Goal: Check status: Check status

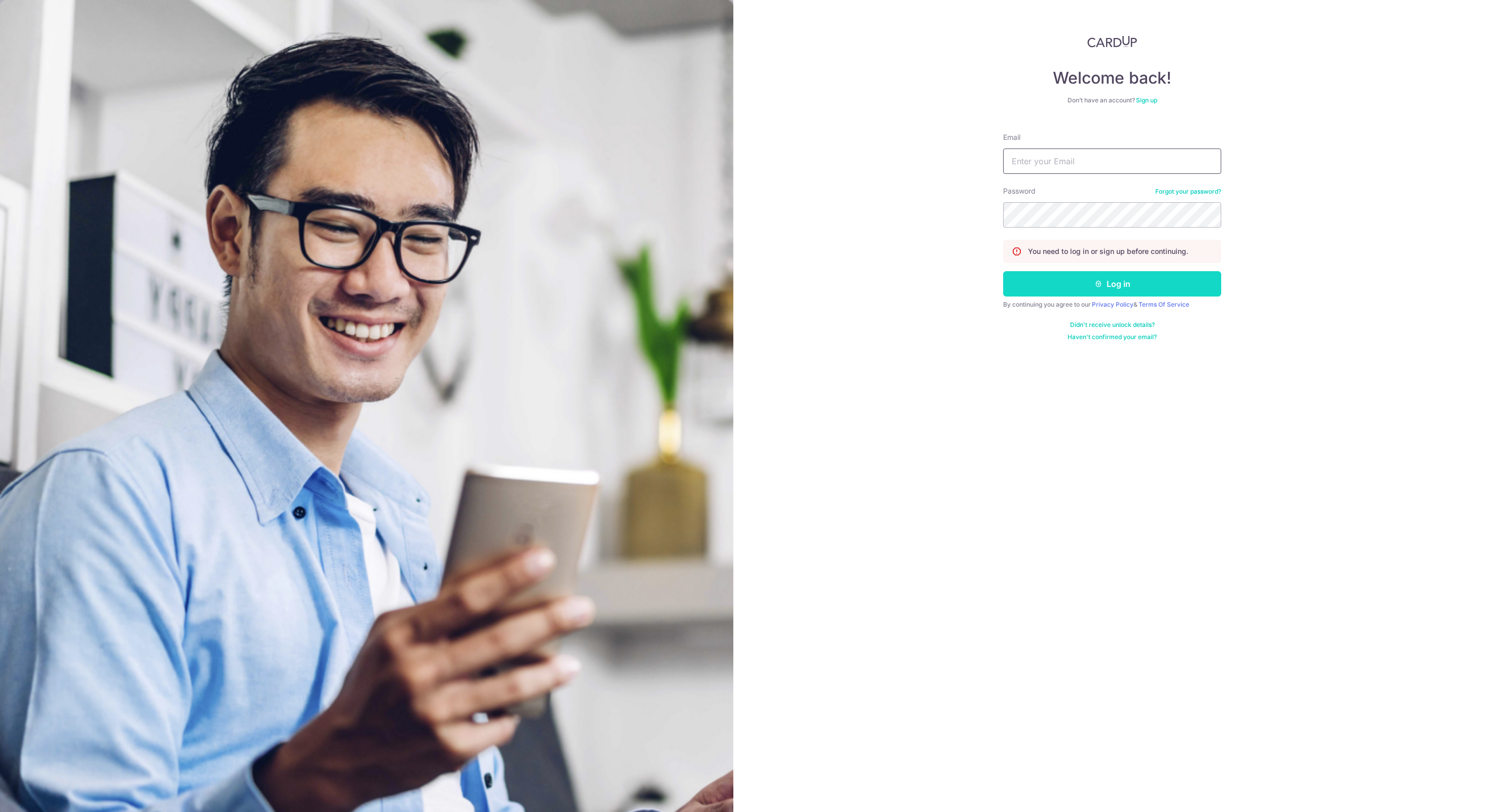
type input "[EMAIL_ADDRESS][DOMAIN_NAME]"
click at [1095, 279] on button "Log in" at bounding box center [1112, 284] width 218 height 25
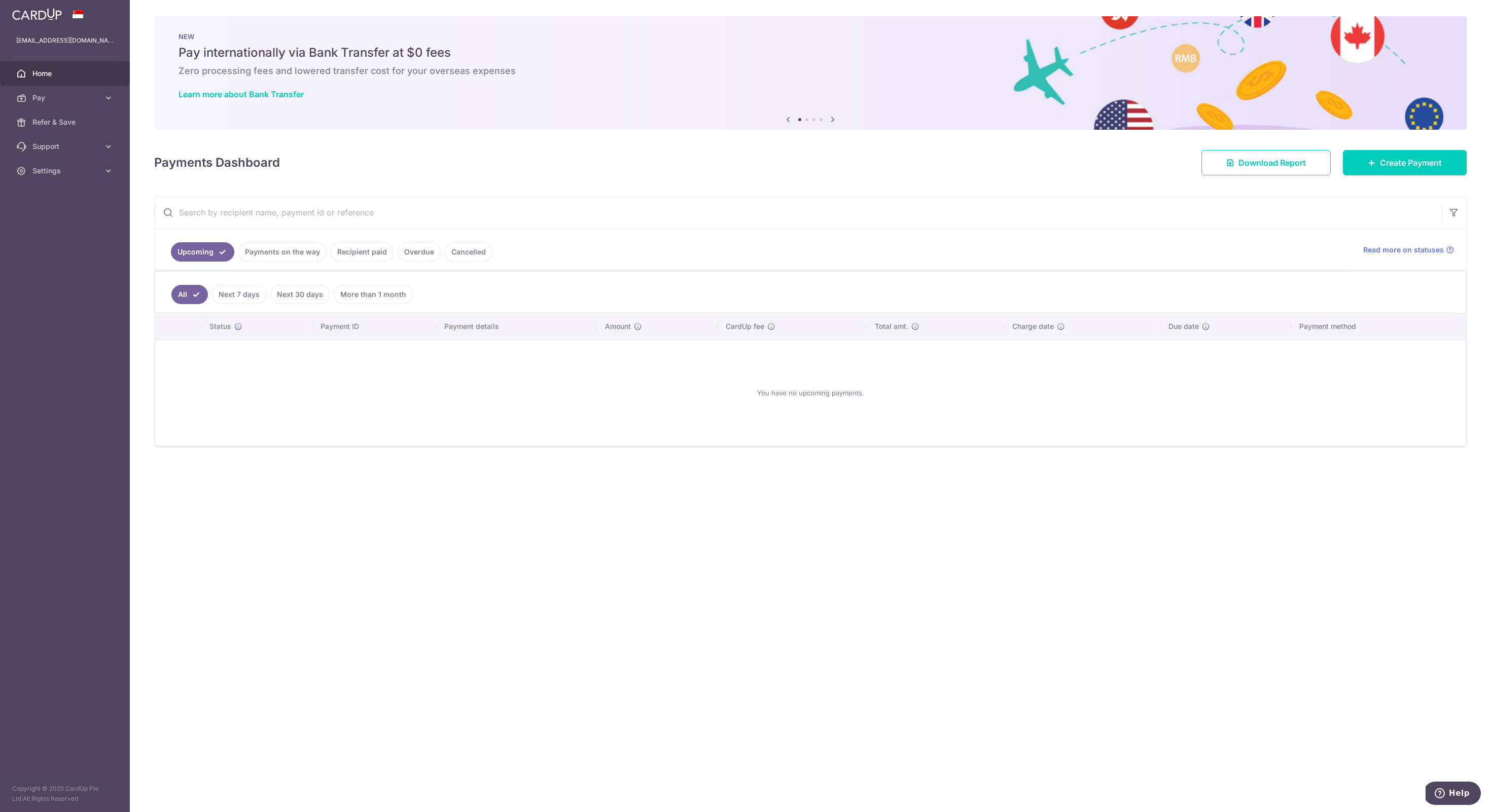
click at [274, 250] on link "Payments on the way" at bounding box center [282, 252] width 88 height 19
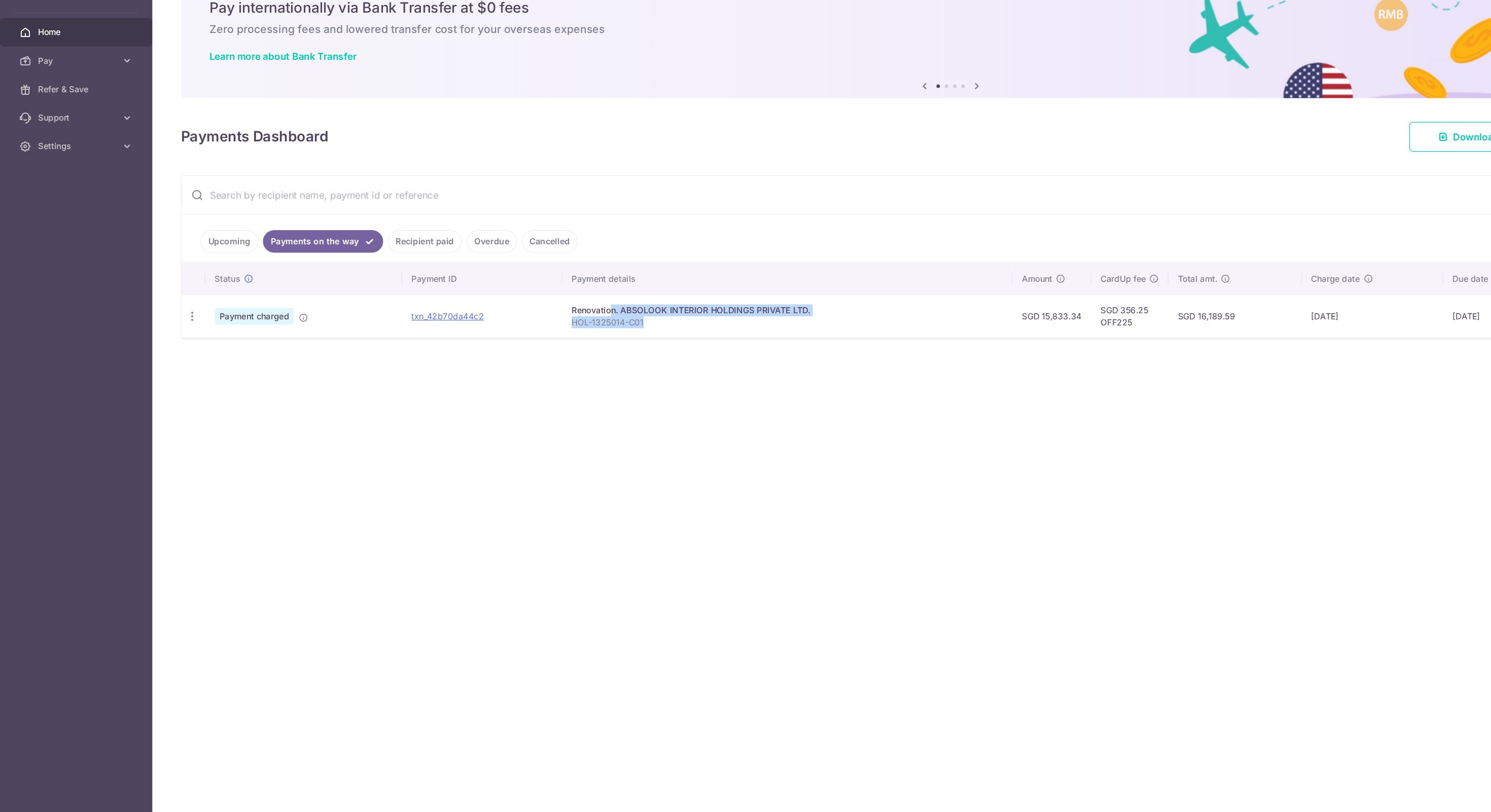
drag, startPoint x: 488, startPoint y: 312, endPoint x: 588, endPoint y: 320, distance: 100.3
click at [588, 320] on td "Renovation. ABSOLOOK INTERIOR HOLDINGS PRIVATE LTD. HOL-1325014-C01" at bounding box center [671, 315] width 384 height 37
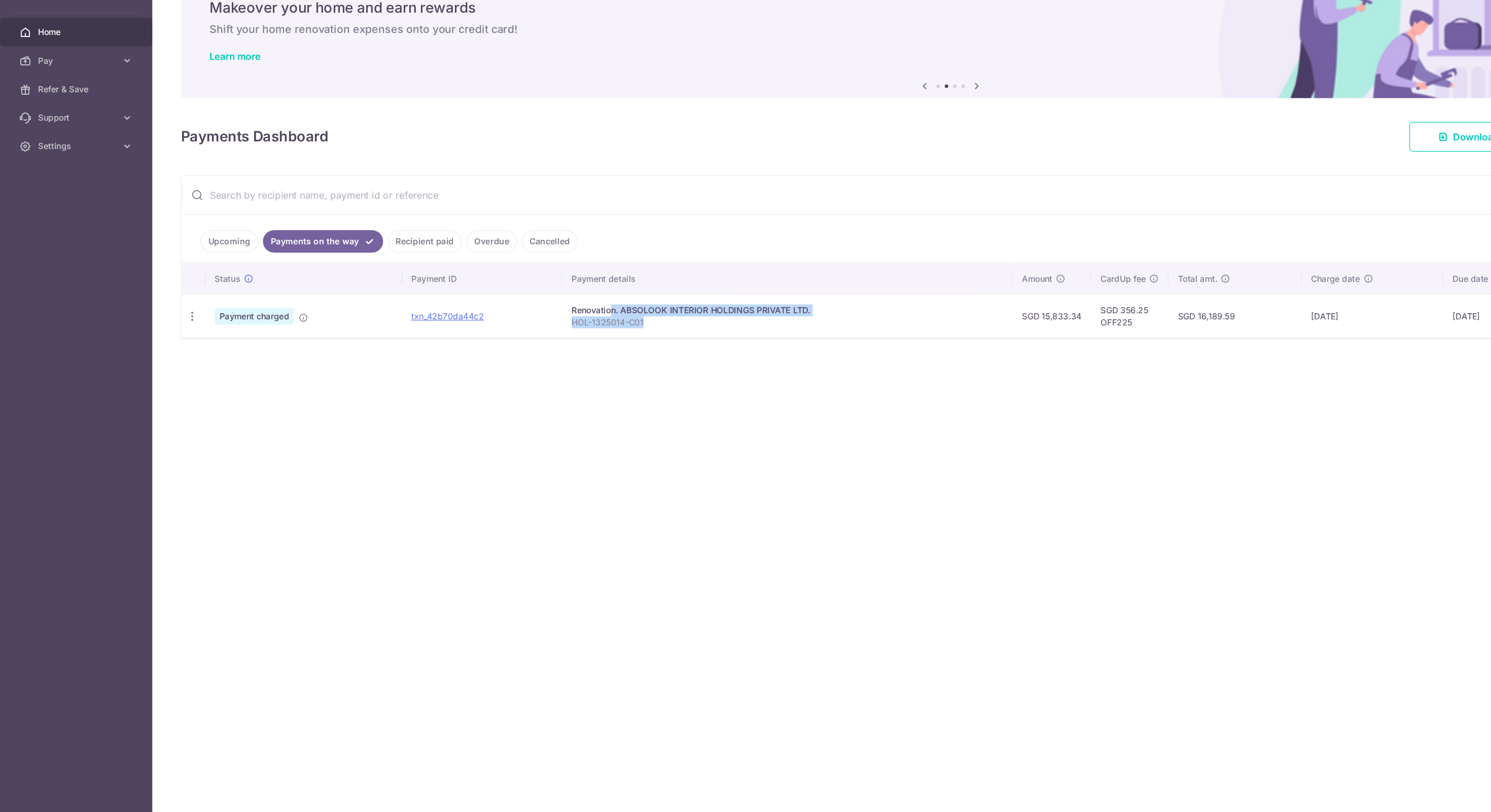
click at [588, 320] on p "HOL-1325014-C01" at bounding box center [671, 321] width 367 height 10
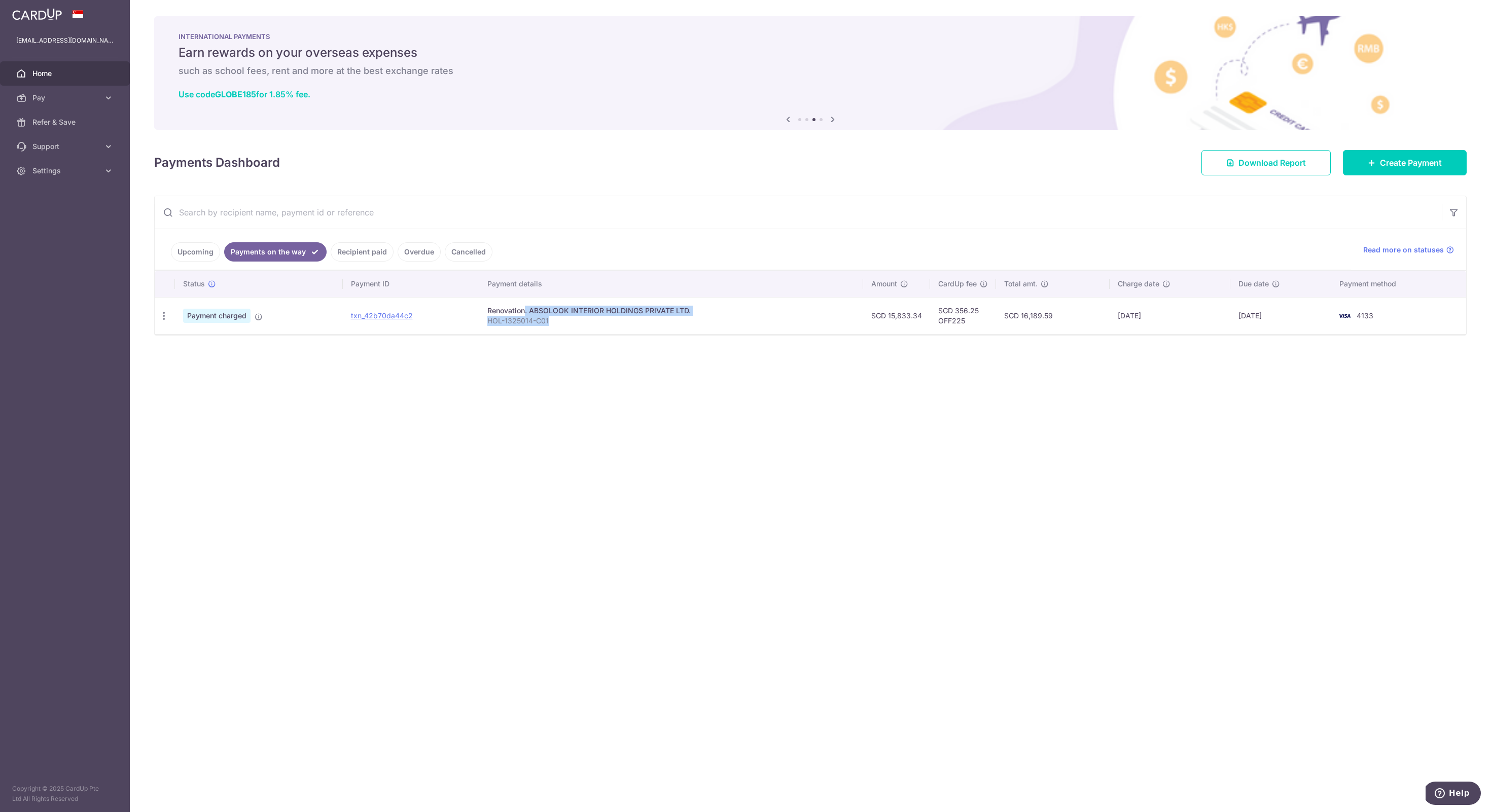
drag, startPoint x: 588, startPoint y: 320, endPoint x: 491, endPoint y: 314, distance: 97.2
click at [491, 314] on td "Renovation. ABSOLOOK INTERIOR HOLDINGS PRIVATE LTD. HOL-1325014-C01" at bounding box center [671, 315] width 384 height 37
click at [491, 314] on div "Renovation. ABSOLOOK INTERIOR HOLDINGS PRIVATE LTD." at bounding box center [671, 311] width 367 height 10
drag, startPoint x: 491, startPoint y: 314, endPoint x: 603, endPoint y: 320, distance: 112.2
click at [603, 320] on td "Renovation. ABSOLOOK INTERIOR HOLDINGS PRIVATE LTD. HOL-1325014-C01" at bounding box center [671, 315] width 384 height 37
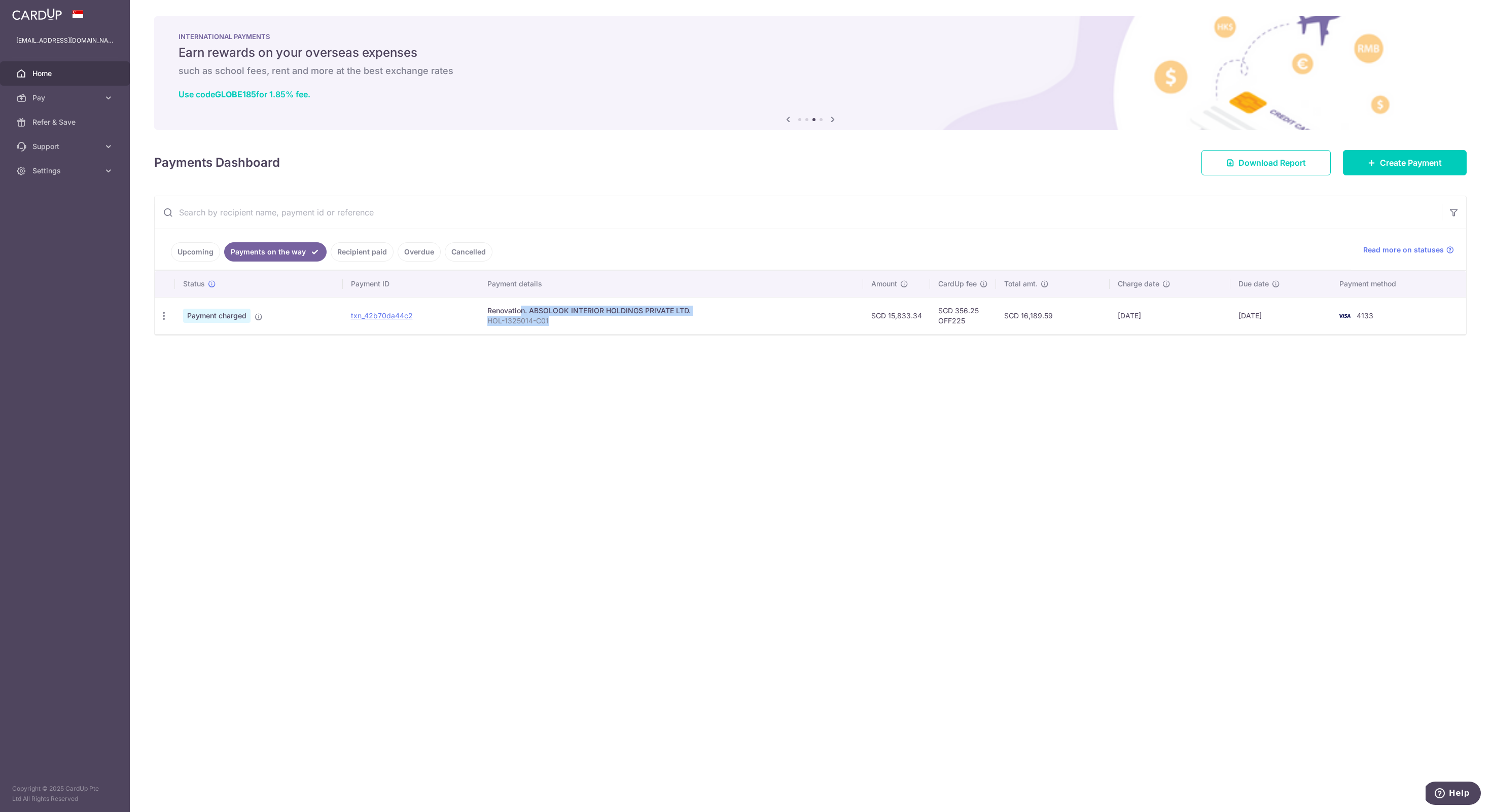
click at [603, 320] on p "HOL-1325014-C01" at bounding box center [671, 321] width 367 height 10
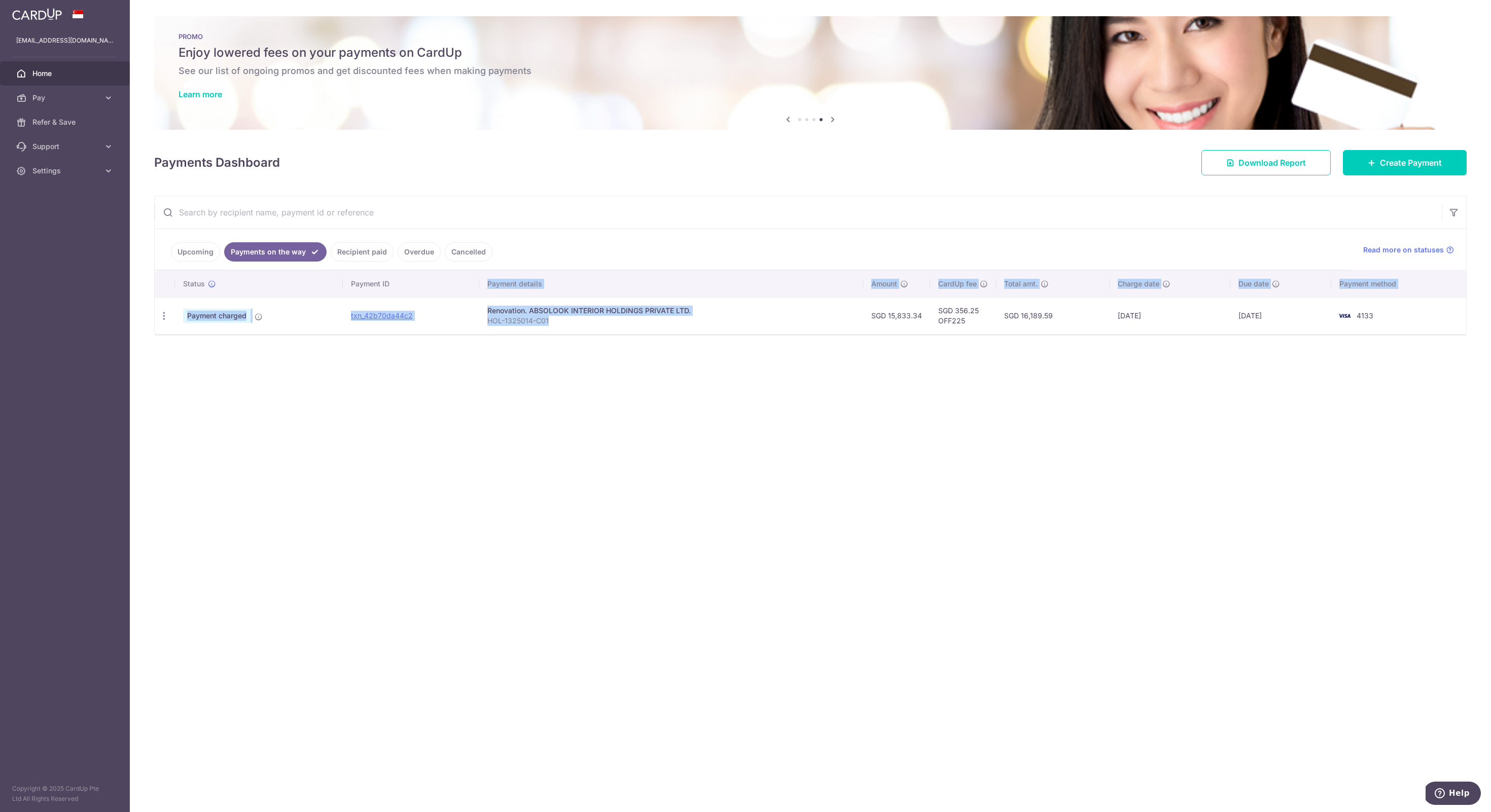
drag, startPoint x: 603, startPoint y: 320, endPoint x: 481, endPoint y: 295, distance: 124.5
click at [480, 295] on table "Status Payment ID Payment details Amount CardUp fee Total amt. Charge date Due …" at bounding box center [810, 302] width 1311 height 63
click at [481, 295] on th "Payment details" at bounding box center [671, 284] width 384 height 27
drag, startPoint x: 490, startPoint y: 309, endPoint x: 566, endPoint y: 328, distance: 78.3
click at [566, 329] on td "Renovation. ABSOLOOK INTERIOR HOLDINGS PRIVATE LTD. HOL-1325014-C01" at bounding box center [671, 315] width 384 height 37
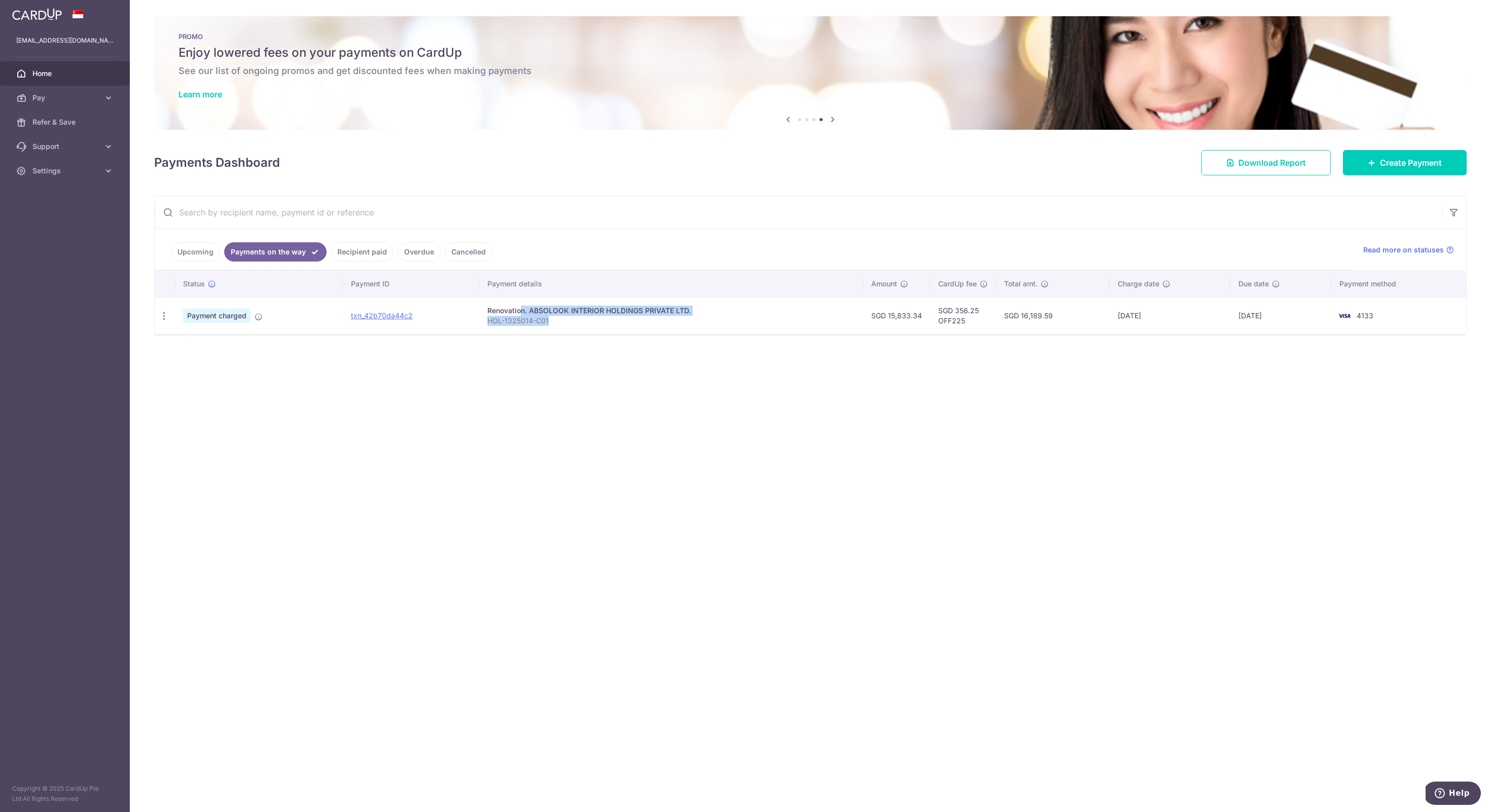
click at [566, 328] on td "Renovation. ABSOLOOK INTERIOR HOLDINGS PRIVATE LTD. HOL-1325014-C01" at bounding box center [671, 315] width 384 height 37
click at [99, 165] on link "Settings" at bounding box center [65, 171] width 130 height 24
drag, startPoint x: 489, startPoint y: 311, endPoint x: 575, endPoint y: 311, distance: 86.0
click at [575, 312] on div "Renovation. ABSOLOOK INTERIOR HOLDINGS PRIVATE LTD." at bounding box center [671, 311] width 367 height 10
click at [575, 311] on div "Renovation. ABSOLOOK INTERIOR HOLDINGS PRIVATE LTD." at bounding box center [671, 311] width 367 height 10
